Goal: Transaction & Acquisition: Obtain resource

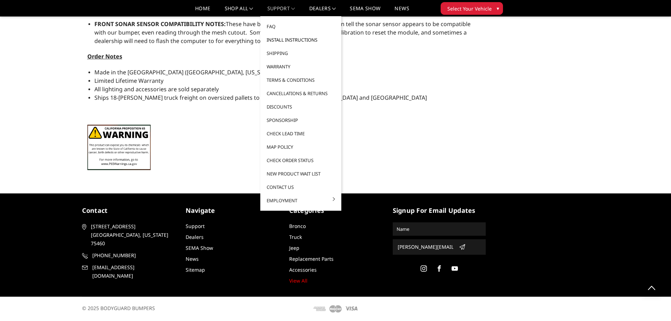
click at [276, 40] on link "Install Instructions" at bounding box center [300, 39] width 75 height 13
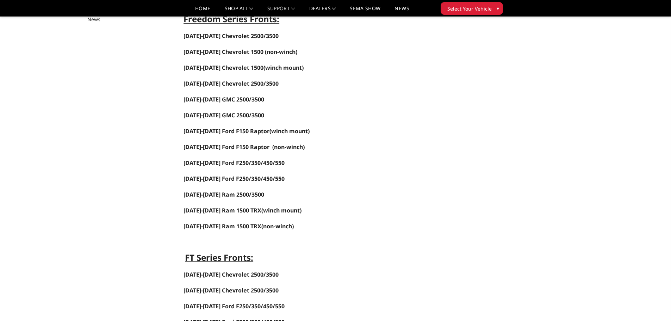
scroll to position [106, 0]
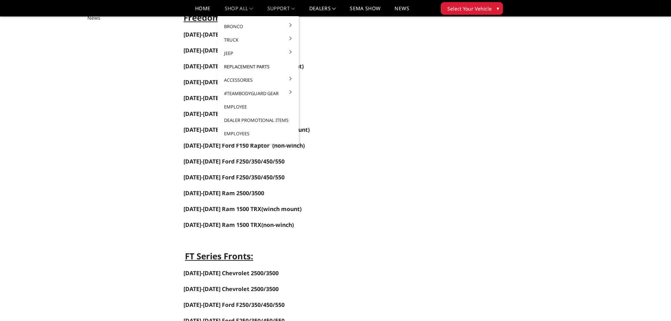
click at [241, 67] on link "Replacement Parts" at bounding box center [258, 66] width 75 height 13
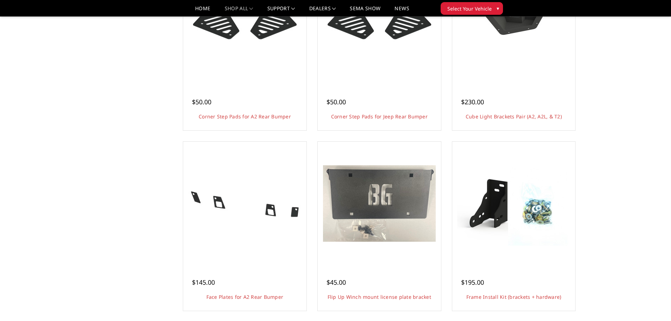
scroll to position [564, 0]
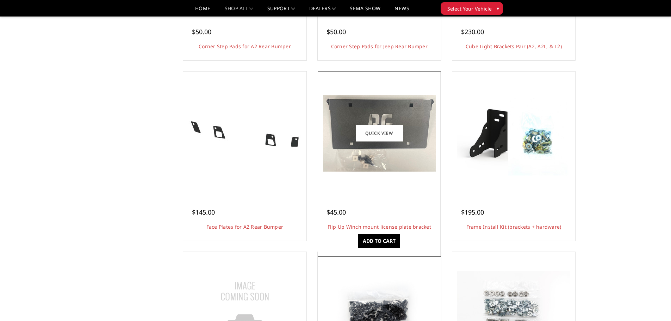
click at [387, 146] on img at bounding box center [379, 133] width 113 height 76
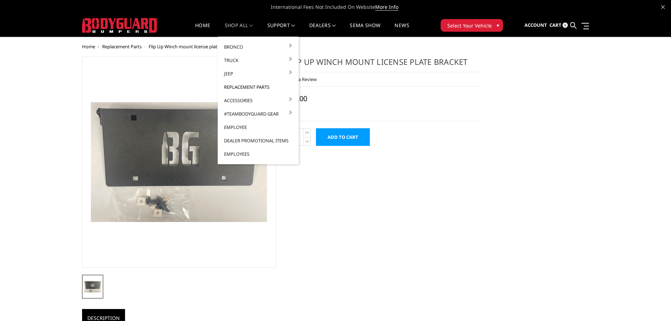
click at [244, 87] on link "Replacement Parts" at bounding box center [258, 86] width 75 height 13
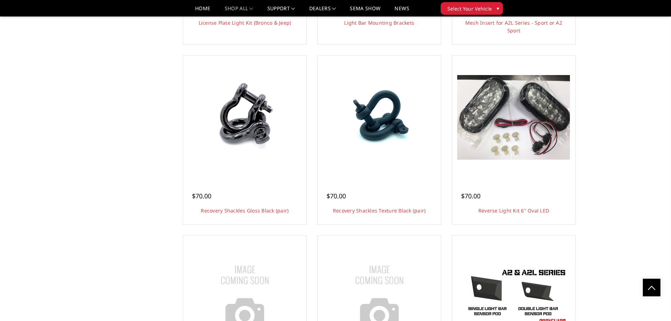
scroll to position [1410, 0]
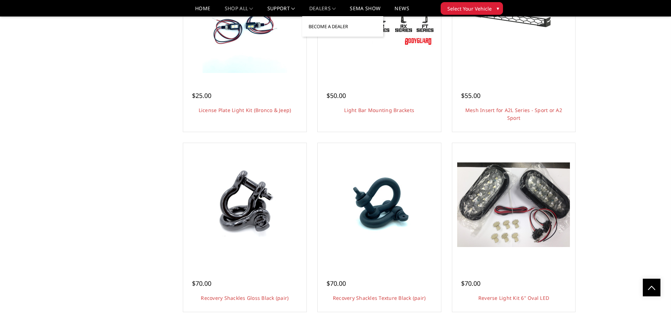
click at [321, 26] on link "Become a Dealer" at bounding box center [342, 26] width 75 height 13
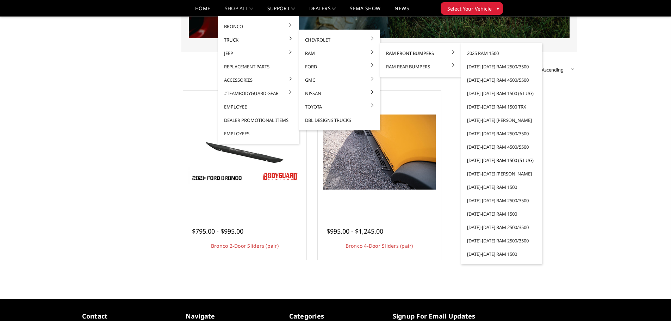
click at [487, 161] on link "[DATE]-[DATE] Ram 1500 (5 lug)" at bounding box center [501, 160] width 75 height 13
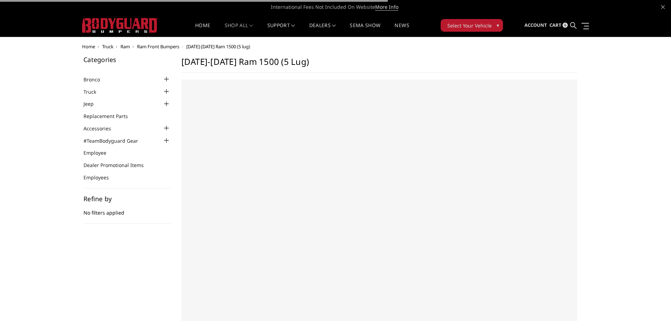
select select "US"
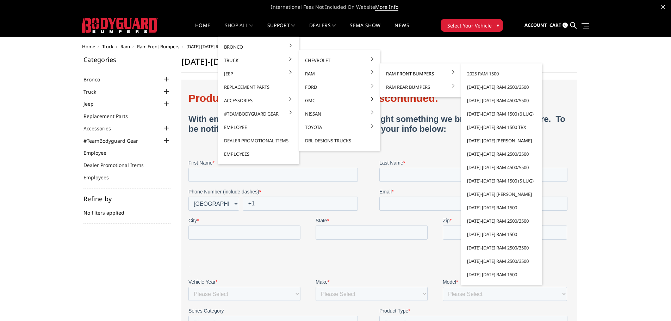
click at [498, 141] on link "[DATE]-[DATE] [PERSON_NAME]" at bounding box center [501, 140] width 75 height 13
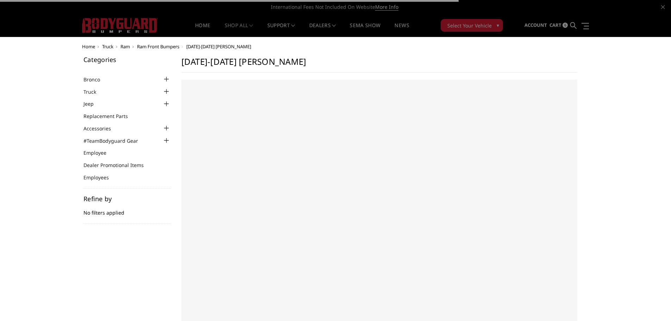
select select "US"
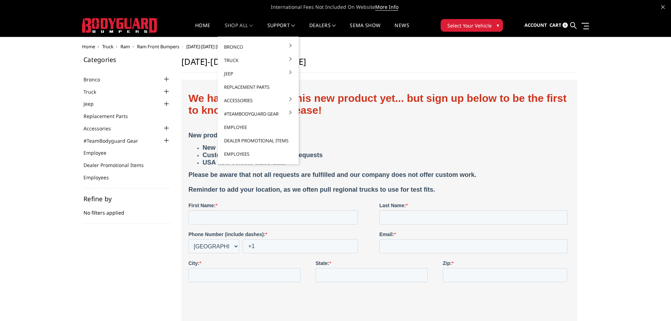
click at [240, 26] on link "shop all" at bounding box center [239, 30] width 29 height 14
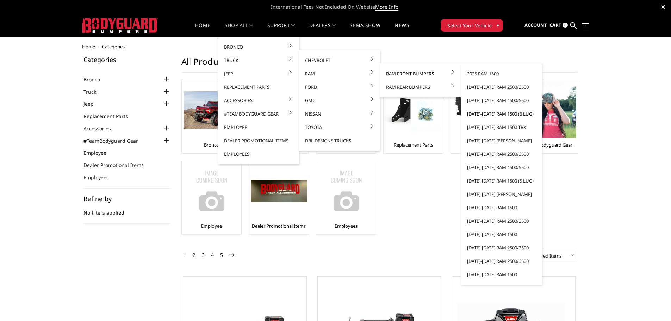
click at [483, 114] on link "[DATE]-[DATE] Ram 1500 (6 lug)" at bounding box center [501, 113] width 75 height 13
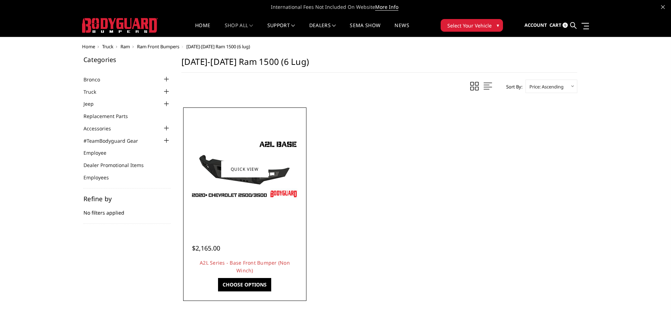
click at [229, 198] on img at bounding box center [245, 168] width 113 height 63
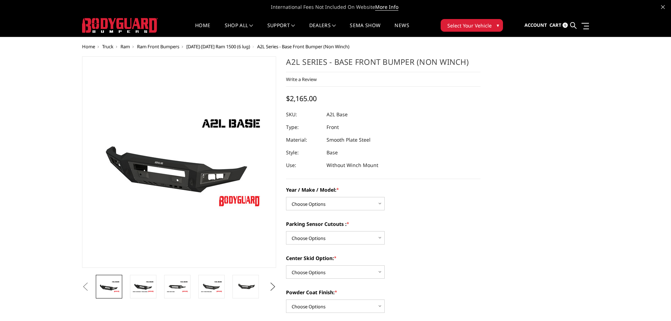
click at [272, 286] on button "Next" at bounding box center [272, 287] width 11 height 11
click at [214, 288] on img at bounding box center [212, 286] width 22 height 15
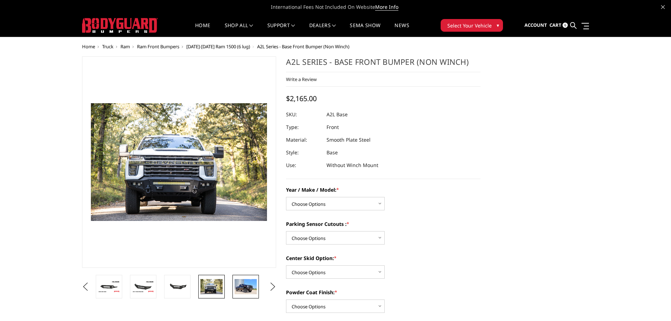
click at [241, 288] on img at bounding box center [246, 286] width 22 height 15
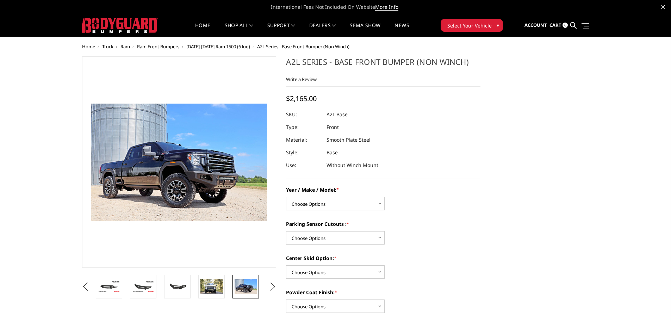
click at [273, 285] on button "Next" at bounding box center [272, 287] width 11 height 11
click at [248, 288] on img at bounding box center [246, 287] width 22 height 14
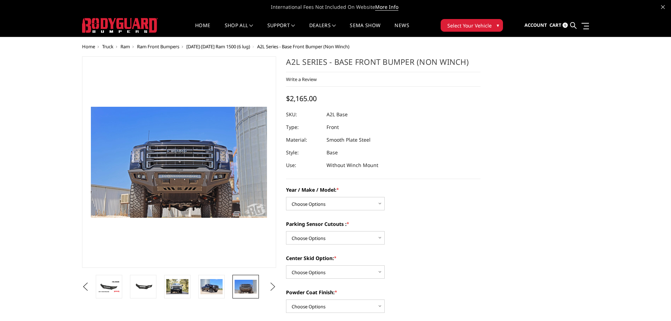
click at [275, 286] on button "Next" at bounding box center [272, 287] width 11 height 11
click at [244, 287] on img at bounding box center [246, 286] width 22 height 15
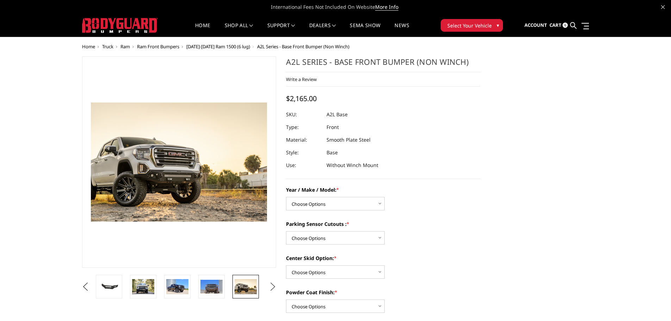
click at [272, 287] on button "Next" at bounding box center [272, 287] width 11 height 11
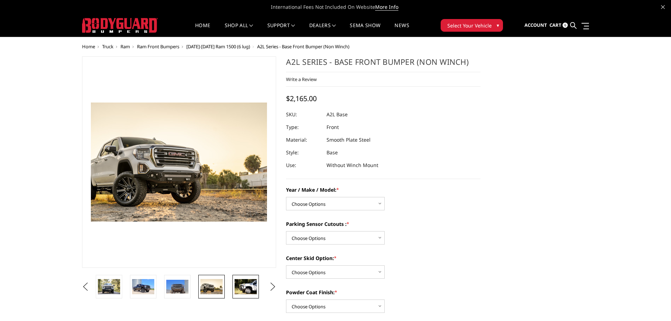
click at [249, 288] on img at bounding box center [246, 286] width 22 height 15
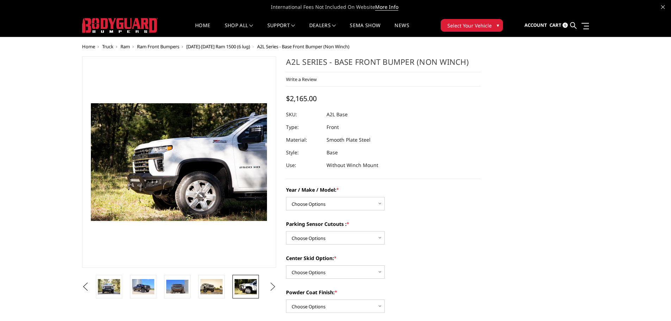
click at [273, 285] on button "Next" at bounding box center [272, 287] width 11 height 11
click at [248, 287] on img at bounding box center [246, 286] width 22 height 15
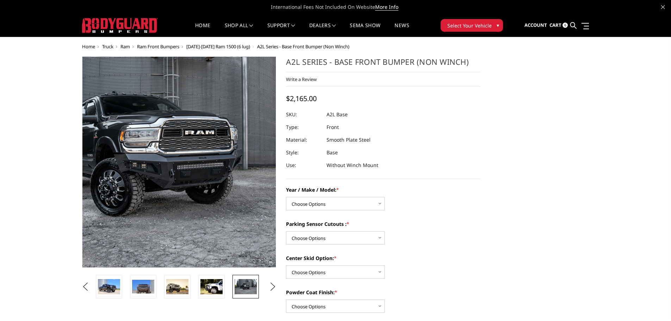
click at [197, 173] on img at bounding box center [155, 157] width 451 height 301
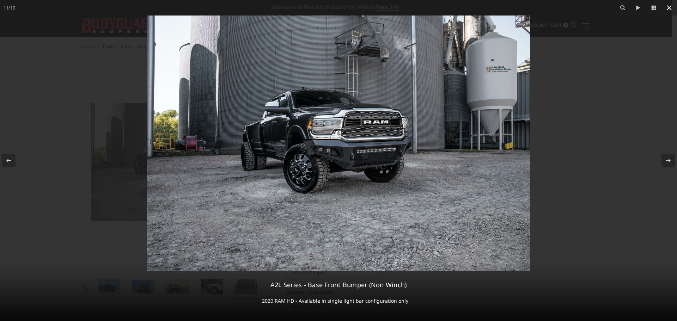
click at [668, 7] on icon at bounding box center [668, 7] width 5 height 5
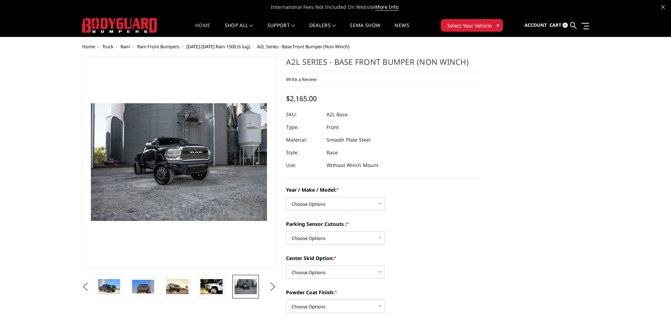
click at [198, 25] on link "Home" at bounding box center [202, 30] width 15 height 14
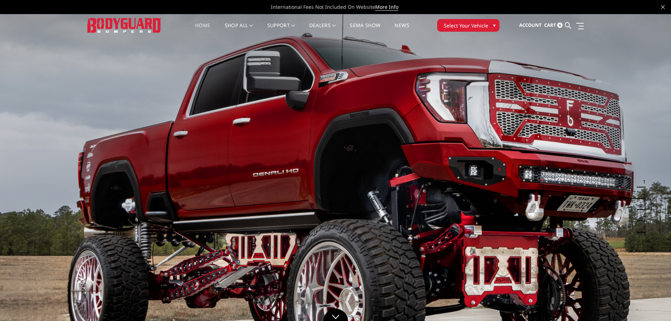
click at [457, 23] on span "Select Your Vehicle" at bounding box center [466, 25] width 44 height 7
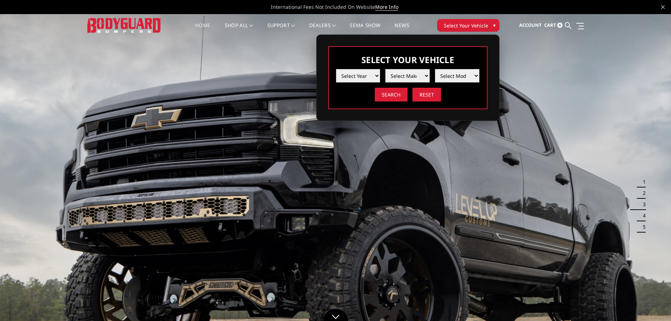
click at [423, 22] on nav "Home shop all Bronco [DATE]-[DATE] Bronco Front [DATE]-[DATE] Bronco Rear [DATE…" at bounding box center [302, 25] width 261 height 23
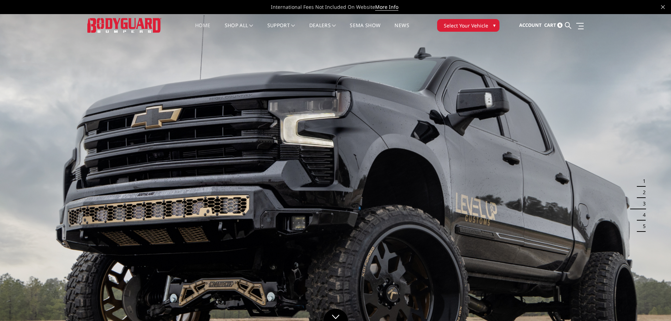
click at [643, 193] on button "2" at bounding box center [642, 192] width 7 height 11
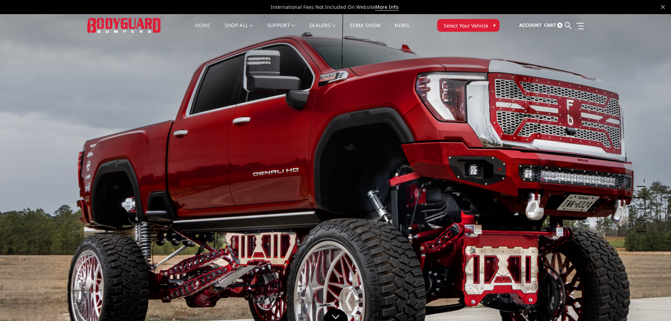
click at [642, 214] on button "4" at bounding box center [642, 214] width 7 height 11
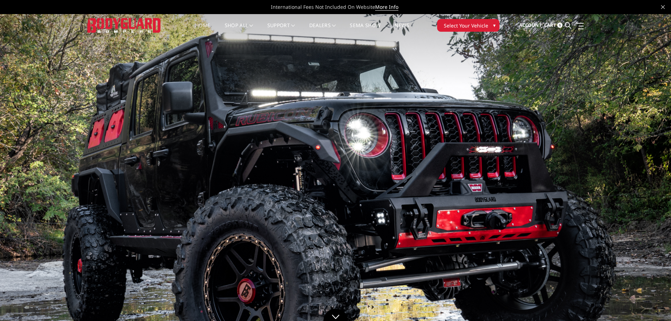
click at [640, 226] on button "5" at bounding box center [642, 226] width 7 height 11
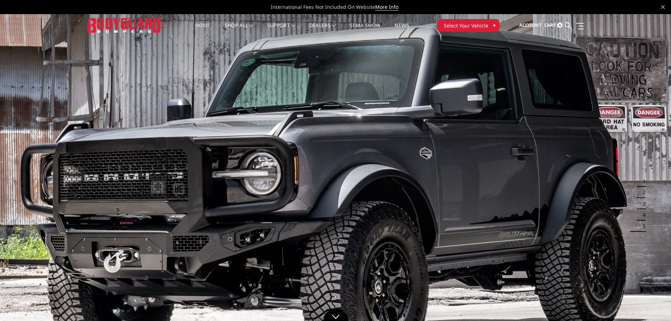
click at [645, 180] on button "1" at bounding box center [642, 180] width 7 height 11
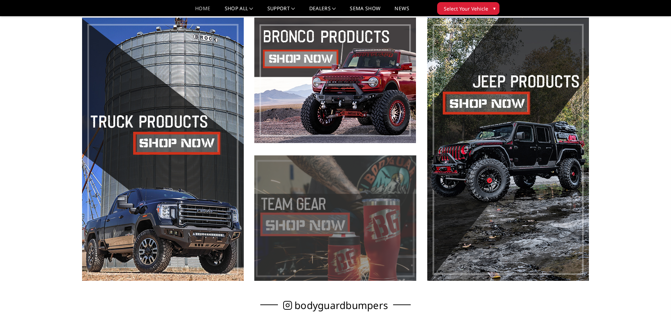
scroll to position [352, 0]
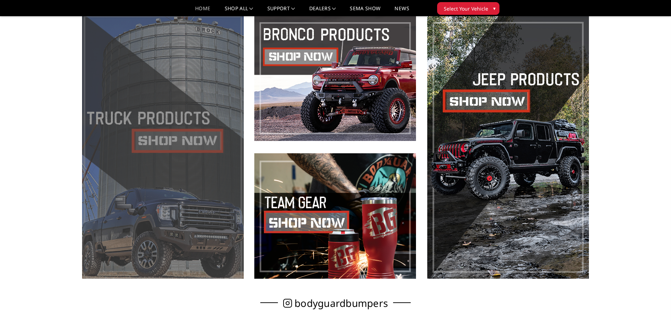
click at [167, 148] on span at bounding box center [163, 147] width 162 height 263
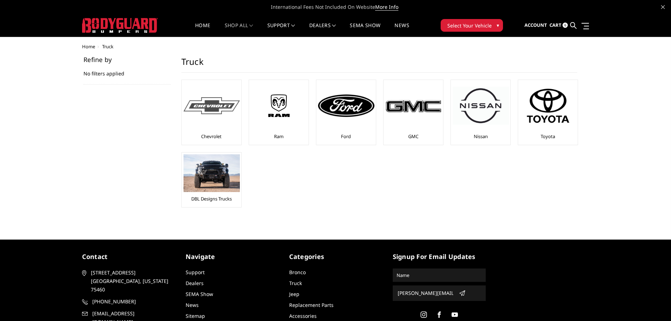
click at [216, 111] on img at bounding box center [212, 105] width 56 height 17
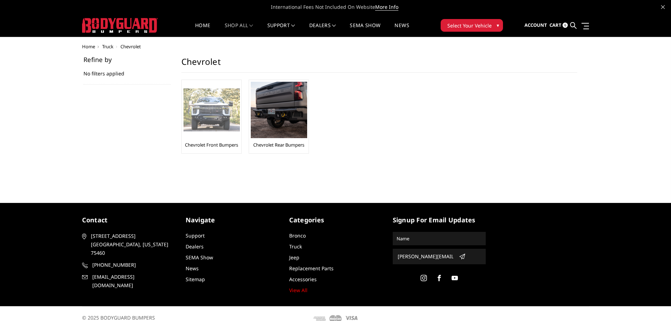
click at [210, 116] on img at bounding box center [212, 109] width 56 height 43
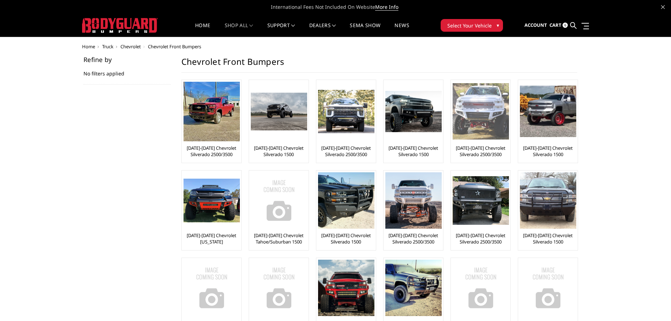
click at [477, 121] on img at bounding box center [481, 111] width 56 height 56
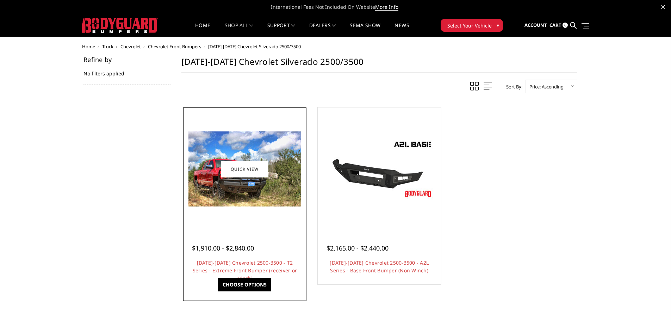
click at [242, 196] on img at bounding box center [245, 168] width 113 height 75
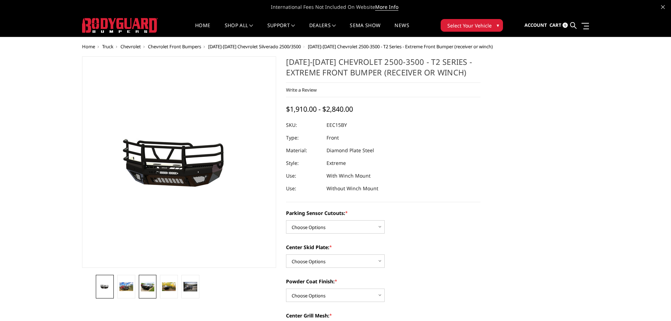
click at [146, 291] on img at bounding box center [148, 287] width 14 height 10
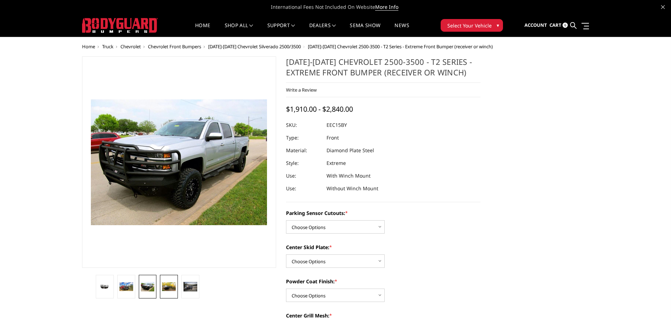
click at [170, 289] on img at bounding box center [169, 286] width 14 height 9
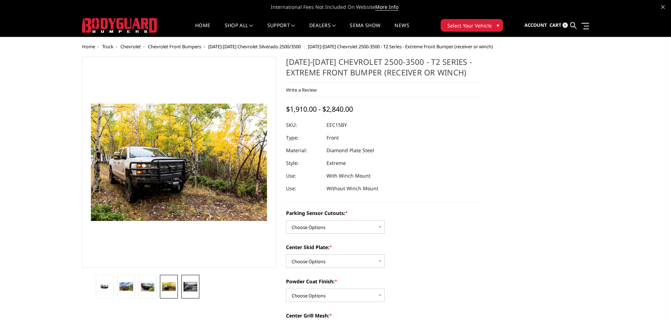
click at [187, 289] on img at bounding box center [191, 286] width 14 height 9
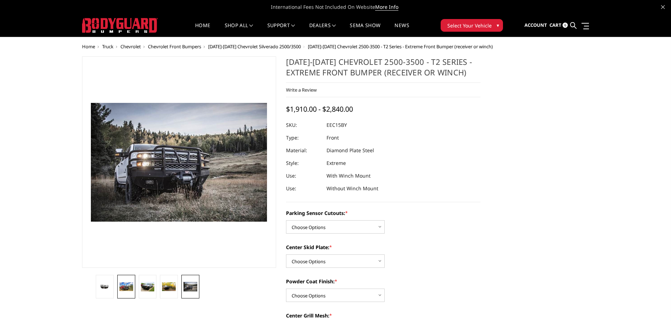
click at [124, 285] on img at bounding box center [126, 286] width 14 height 9
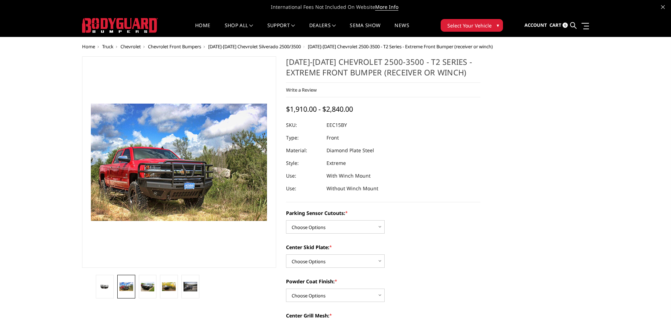
click at [274, 47] on span "[DATE]-[DATE] Chevrolet Silverado 2500/3500" at bounding box center [254, 46] width 93 height 6
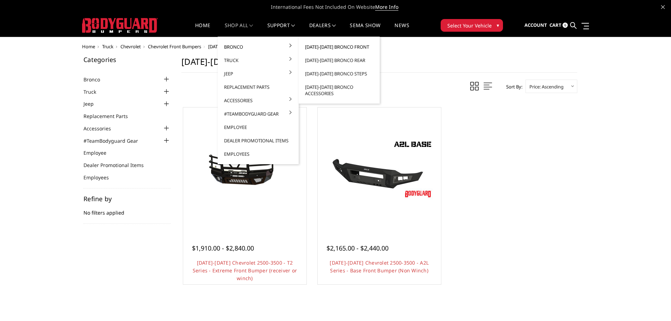
click at [340, 46] on link "[DATE]-[DATE] Bronco Front" at bounding box center [339, 46] width 75 height 13
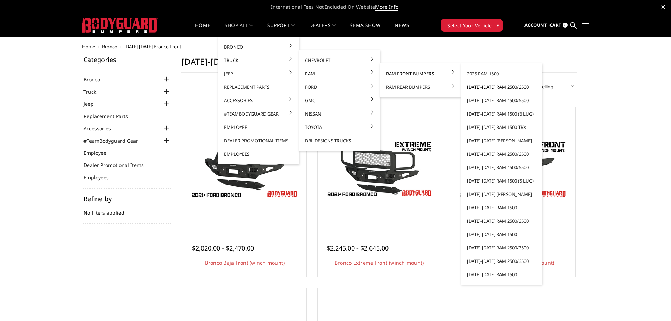
click at [483, 88] on link "[DATE]-[DATE] Ram 2500/3500" at bounding box center [501, 86] width 75 height 13
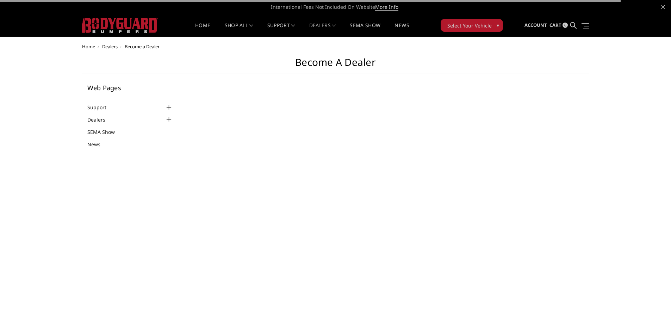
select select "US"
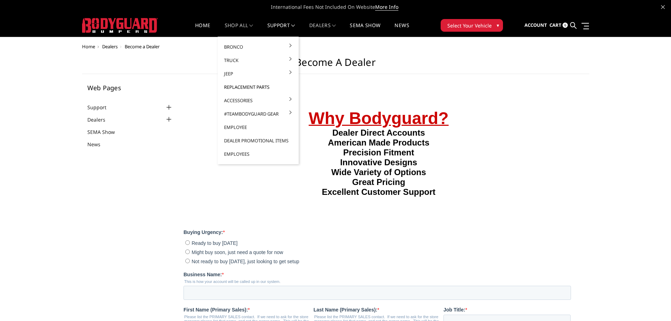
click at [246, 84] on link "Replacement Parts" at bounding box center [258, 86] width 75 height 13
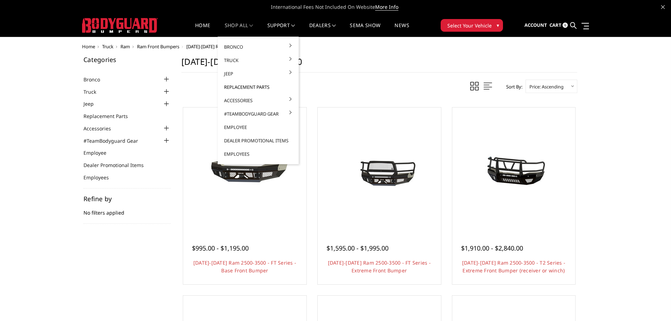
click at [239, 87] on link "Replacement Parts" at bounding box center [258, 86] width 75 height 13
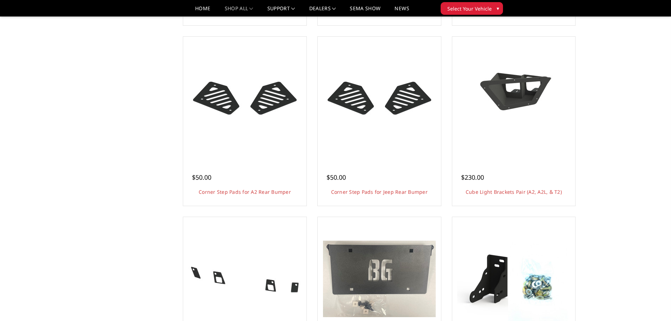
scroll to position [493, 0]
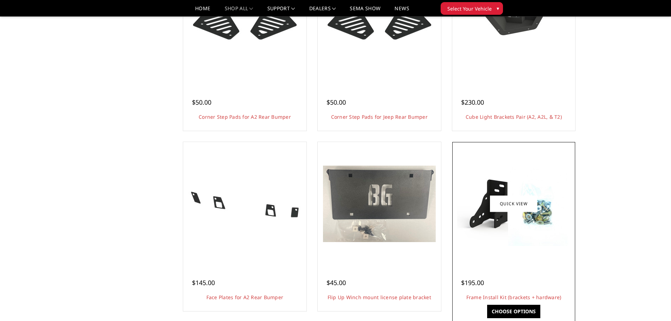
click at [482, 229] on img at bounding box center [513, 203] width 113 height 85
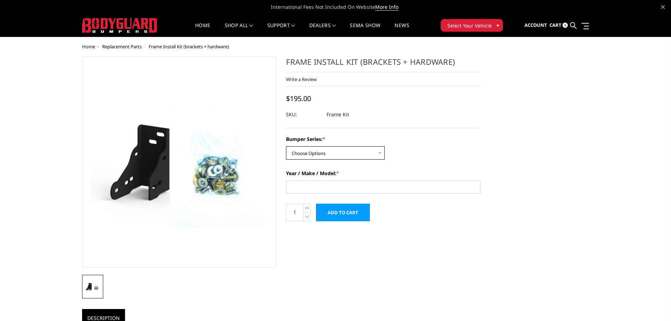
click at [358, 152] on select "Choose Options Freedom Series - truck front (winch) Freedom Series - truck fron…" at bounding box center [335, 152] width 99 height 13
select select "1313"
click at [286, 146] on select "Choose Options Freedom Series - truck front (winch) Freedom Series - truck fron…" at bounding box center [335, 152] width 99 height 13
click at [312, 186] on input "Year / Make / Model: *" at bounding box center [383, 186] width 195 height 13
type input "19 Ram 2500/3500"
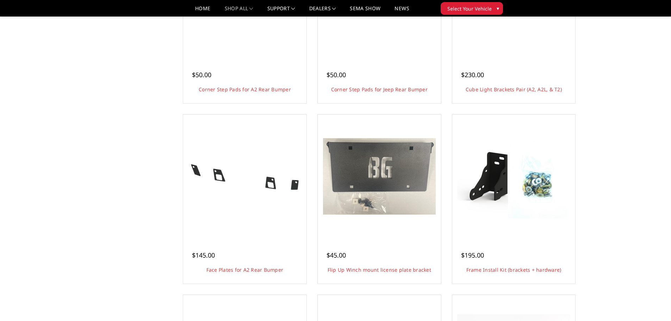
scroll to position [599, 0]
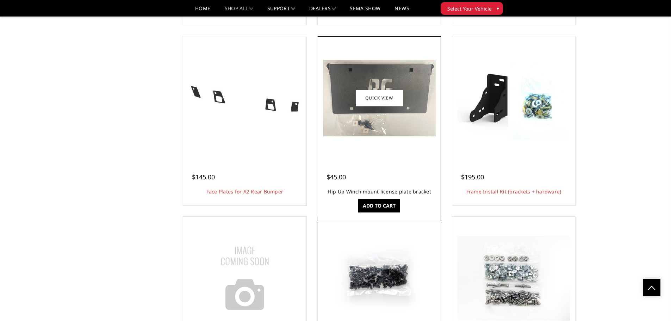
click at [347, 192] on link "Flip Up Winch mount license plate bracket" at bounding box center [380, 191] width 104 height 7
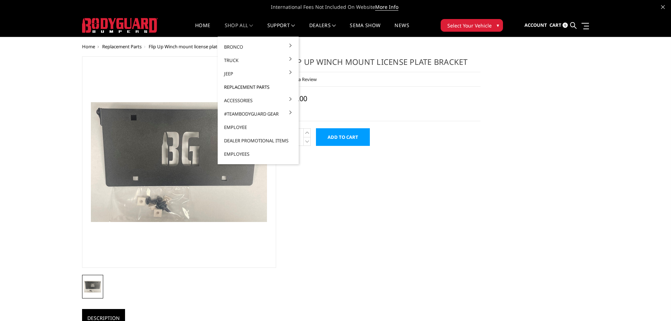
click at [240, 87] on link "Replacement Parts" at bounding box center [258, 86] width 75 height 13
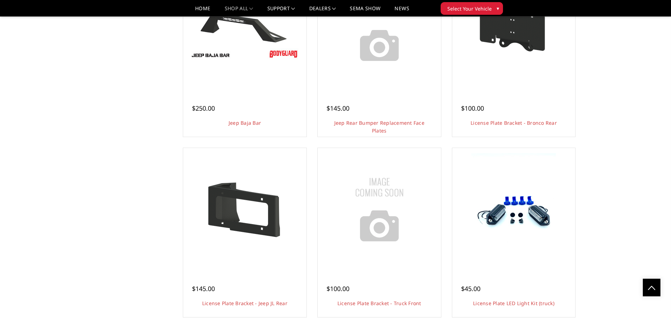
scroll to position [1092, 0]
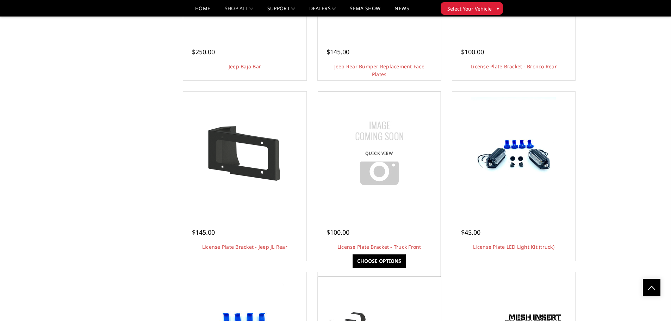
click at [383, 192] on img at bounding box center [379, 153] width 88 height 88
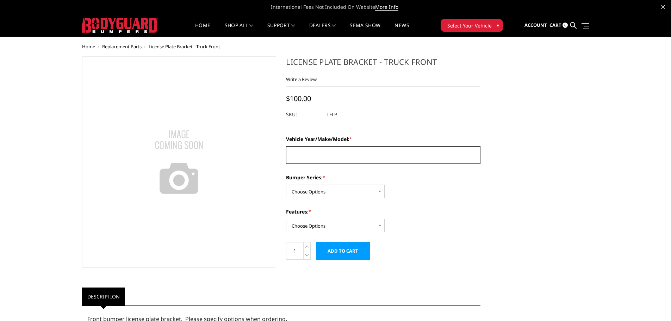
click at [341, 158] on textarea "Vehicle Year/Make/Model: *" at bounding box center [383, 155] width 195 height 18
type textarea "19 Ram 2500/3500"
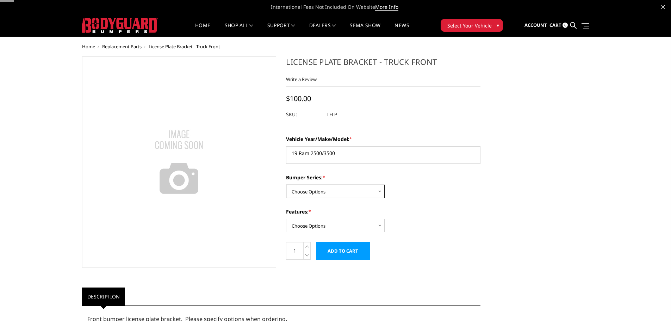
click at [354, 193] on select "Choose Options Freedom Series - truck front (winch) Freedom Series - truck fron…" at bounding box center [335, 191] width 99 height 13
select select "1313"
click at [286, 185] on select "Choose Options Freedom Series - truck front (winch) Freedom Series - truck fron…" at bounding box center [335, 191] width 99 height 13
click at [358, 223] on select "Choose Options Winch Mount Non-Winch Mount" at bounding box center [335, 225] width 99 height 13
select select "1677"
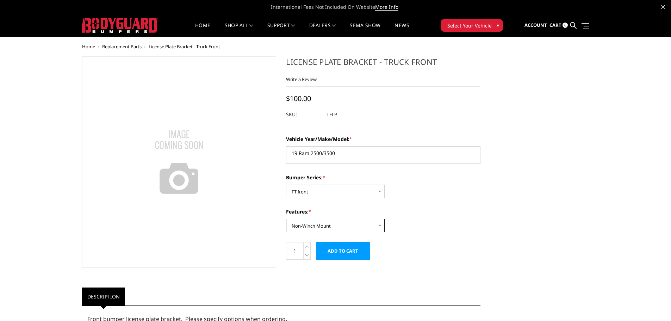
click at [286, 219] on select "Choose Options Winch Mount Non-Winch Mount" at bounding box center [335, 225] width 99 height 13
